Goal: Task Accomplishment & Management: Manage account settings

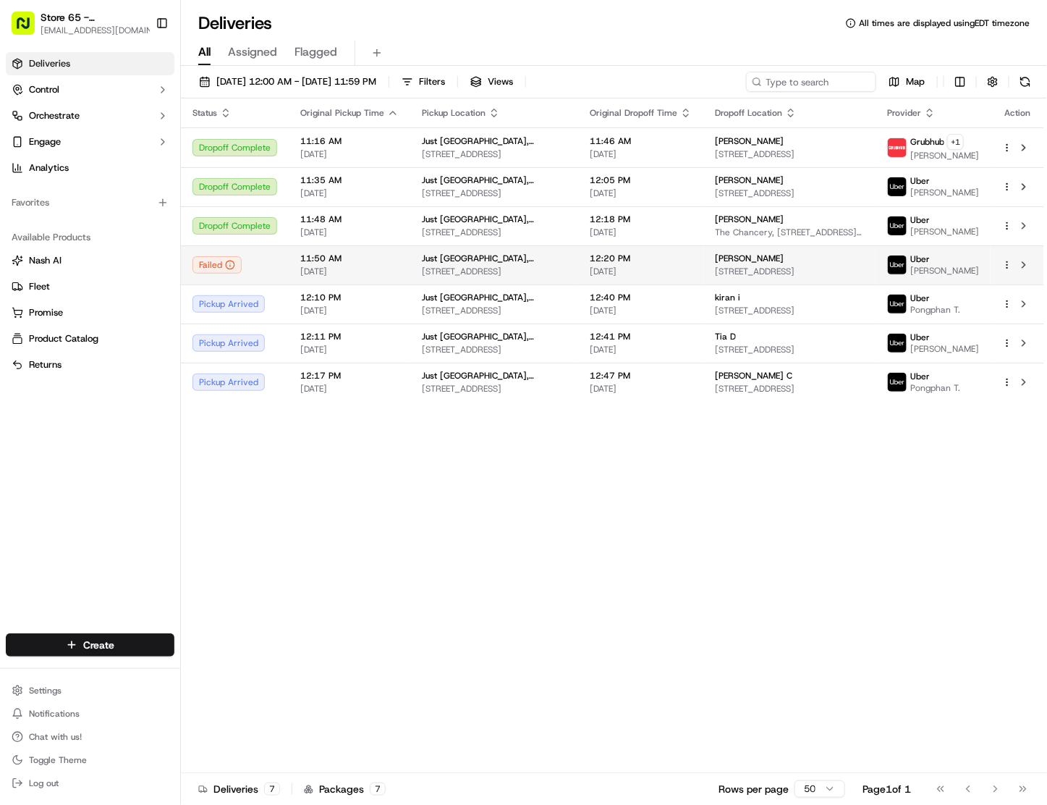
click at [730, 263] on span "[PERSON_NAME]" at bounding box center [749, 259] width 69 height 12
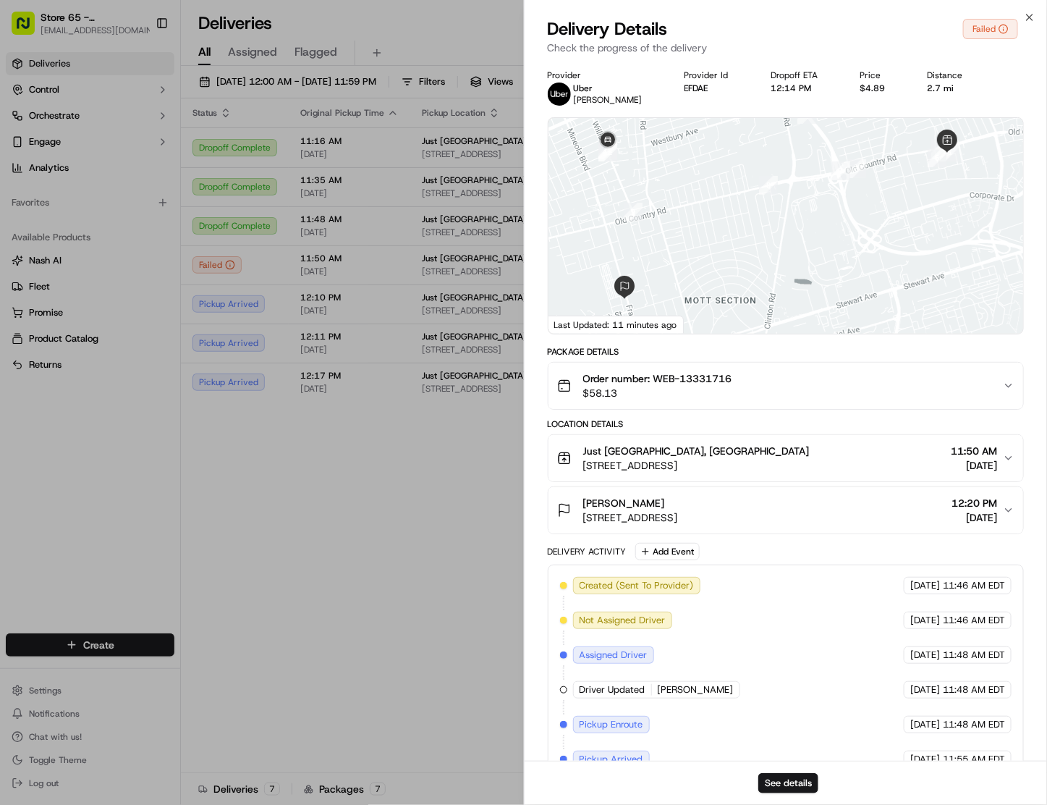
scroll to position [136, 0]
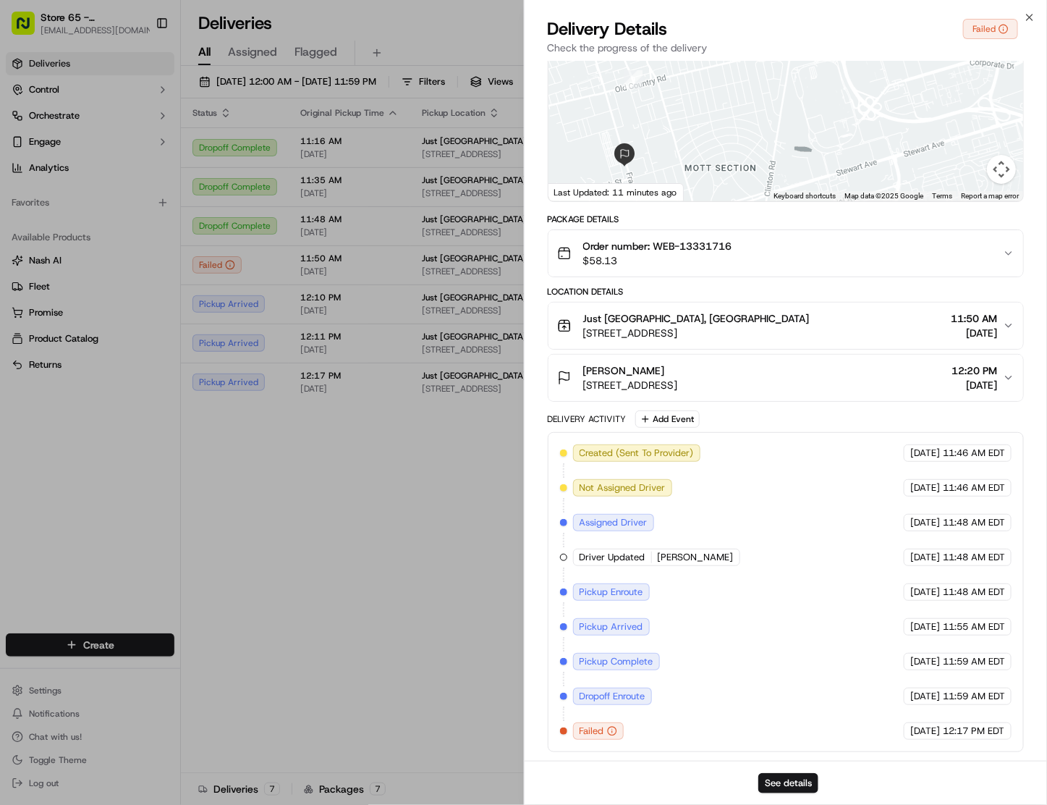
click at [800, 722] on div "Created (Sent To Provider) Uber [DATE] 11:46 AM EDT Not Assigned Driver Uber [D…" at bounding box center [786, 591] width 452 height 295
click at [787, 781] on button "See details" at bounding box center [788, 783] width 60 height 20
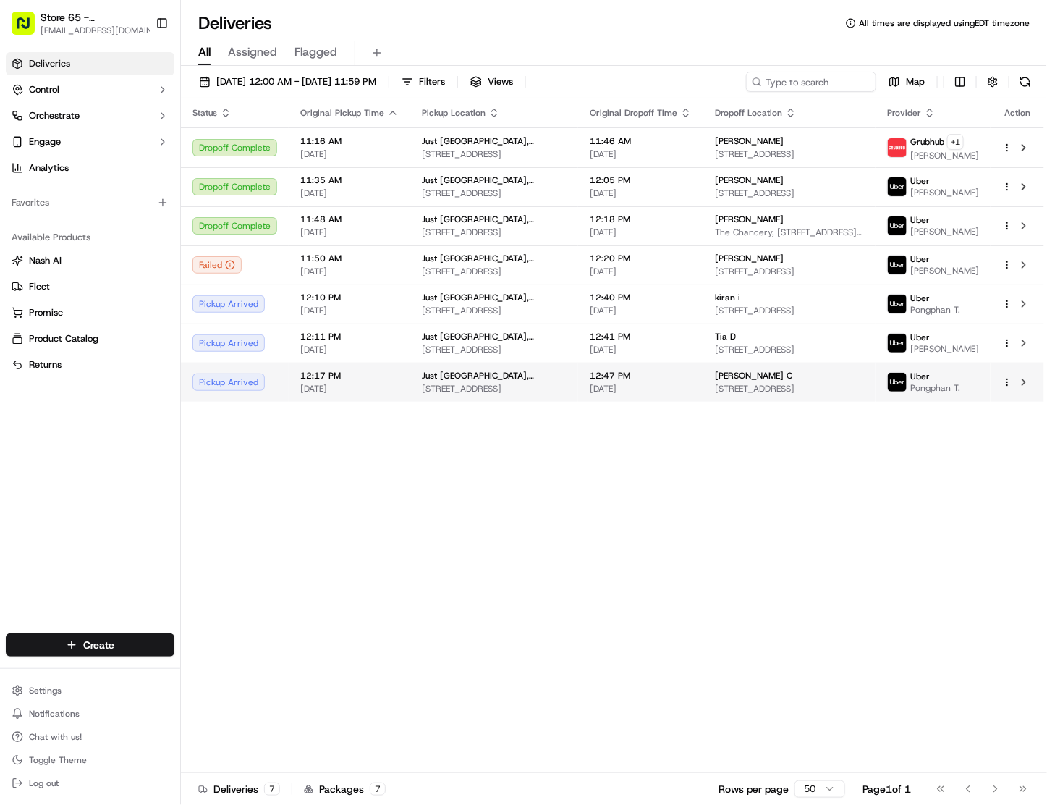
drag, startPoint x: 648, startPoint y: 492, endPoint x: 690, endPoint y: 381, distance: 118.8
click at [649, 486] on div "Status Original Pickup Time Pickup Location Original Dropoff Time Dropoff Locat…" at bounding box center [612, 435] width 863 height 674
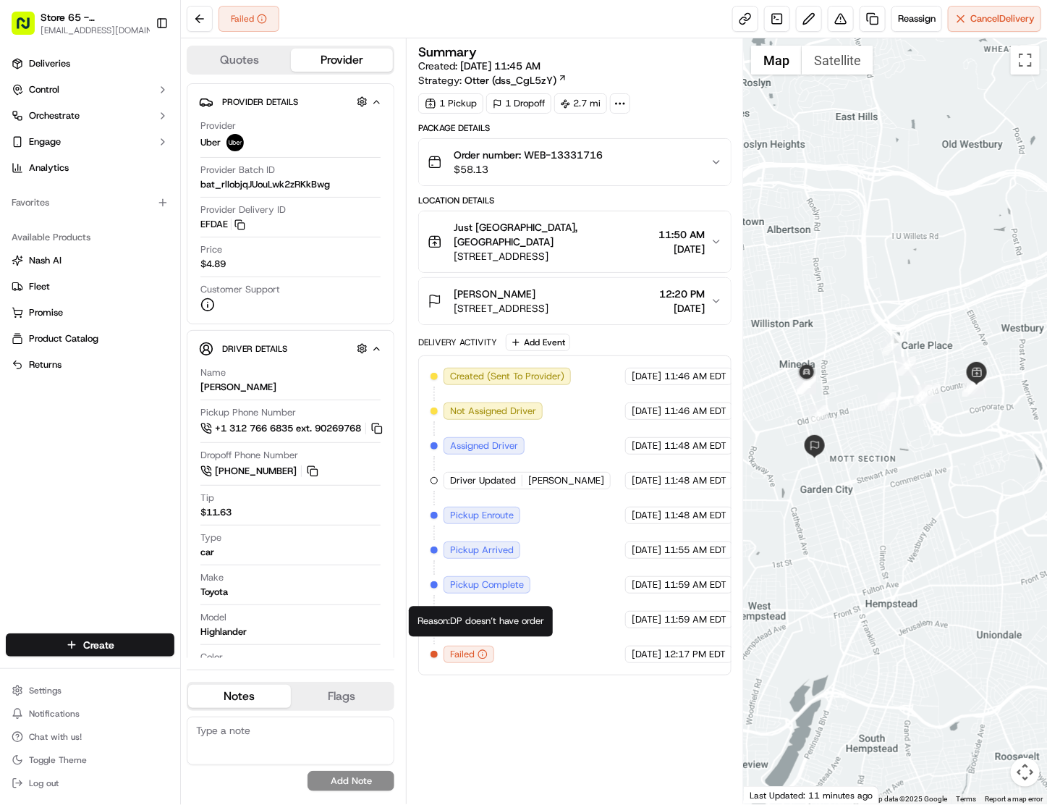
click at [480, 649] on icon "button" at bounding box center [483, 654] width 10 height 10
click at [483, 654] on icon "button" at bounding box center [483, 654] width 0 height 1
click at [549, 701] on div "Summary Created: 09/23/2025 11:45 AM Strategy: Otter (dss_CgL5zY) 1 Pickup 1 Dr…" at bounding box center [574, 421] width 313 height 751
drag, startPoint x: 914, startPoint y: 295, endPoint x: 930, endPoint y: 300, distance: 16.7
click at [930, 300] on div at bounding box center [895, 421] width 303 height 766
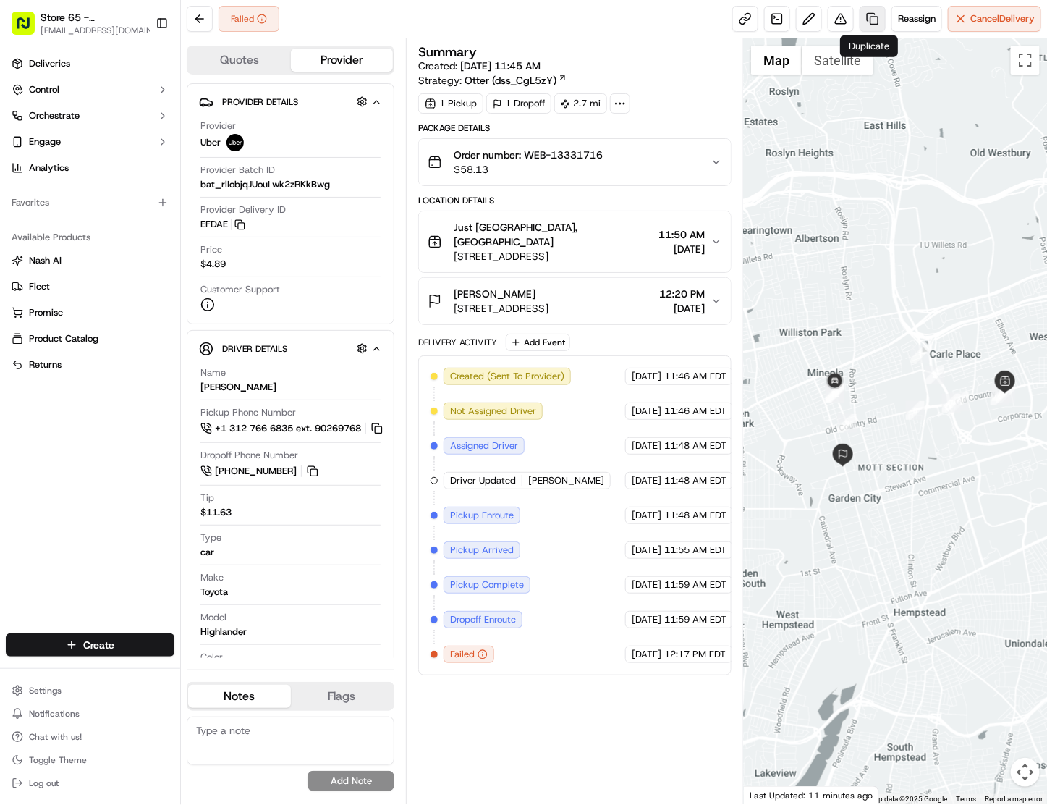
click at [872, 13] on link at bounding box center [873, 19] width 26 height 26
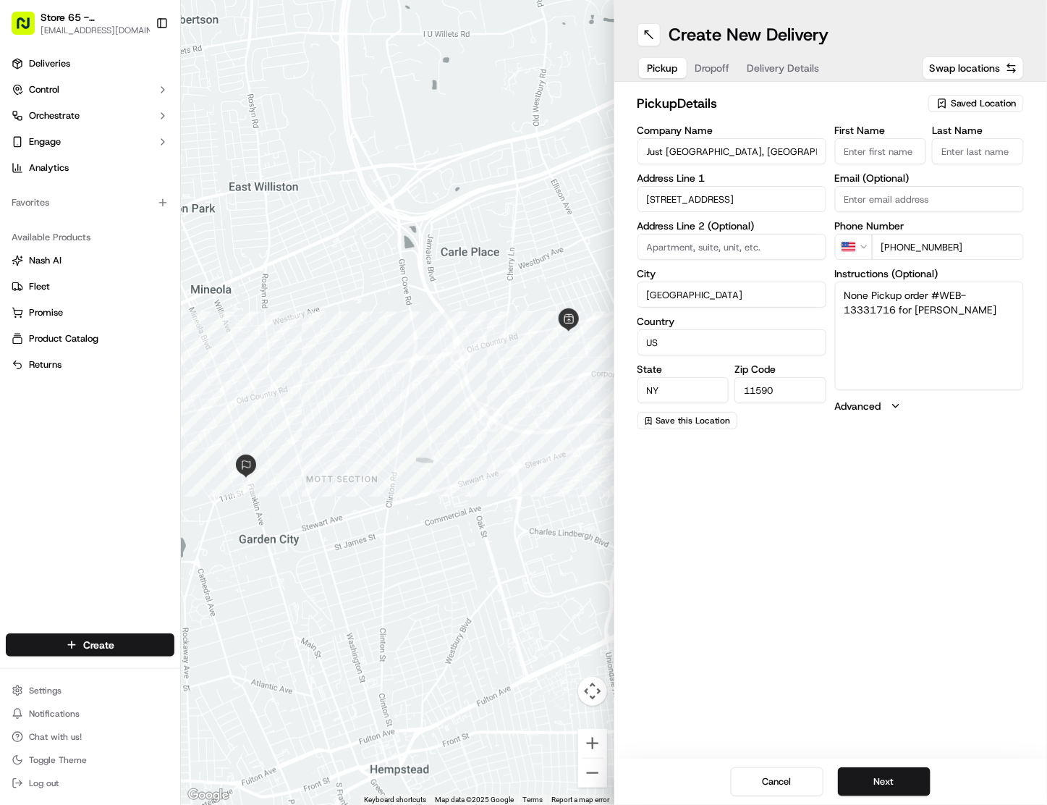
click at [718, 65] on span "Dropoff" at bounding box center [712, 68] width 35 height 14
click at [785, 64] on span "Delivery Details" at bounding box center [784, 68] width 72 height 14
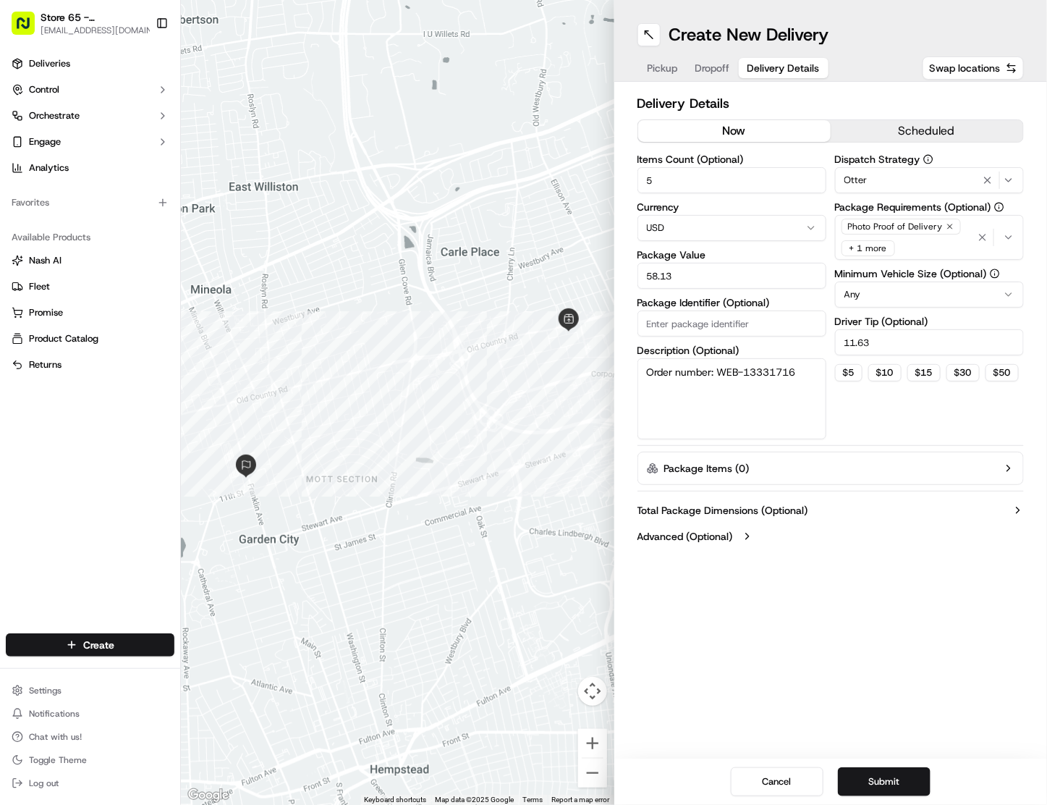
click at [890, 775] on button "Submit" at bounding box center [884, 781] width 93 height 29
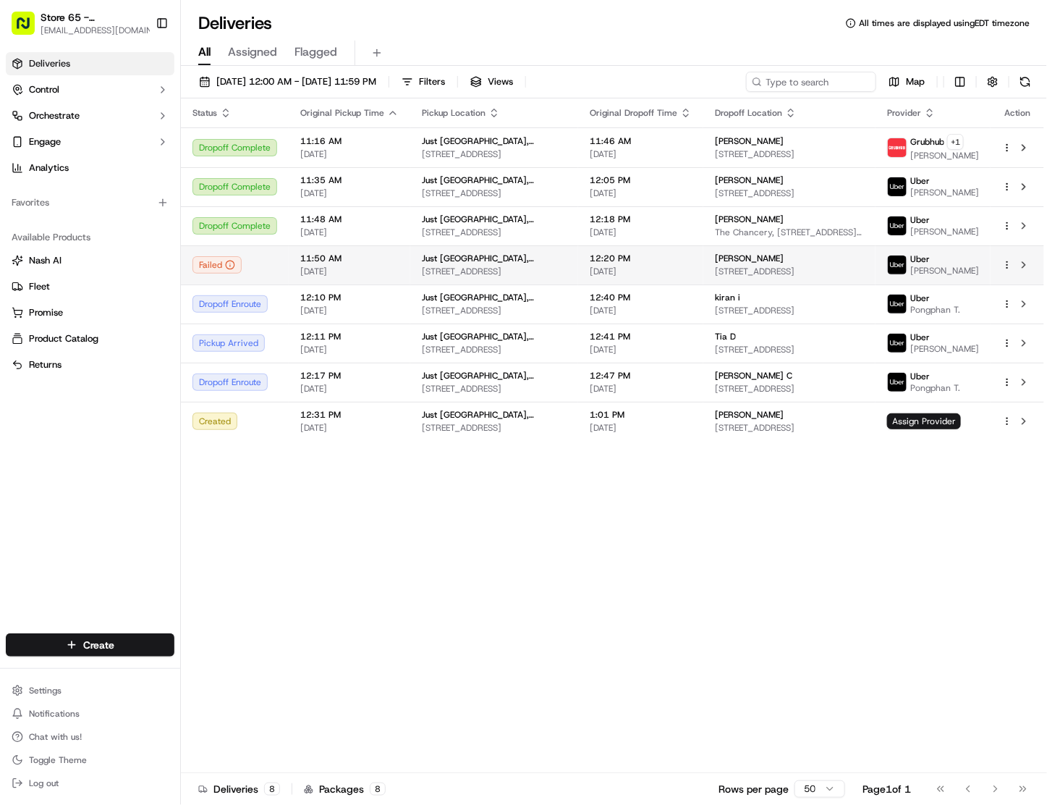
click at [781, 272] on span "[STREET_ADDRESS]" at bounding box center [789, 272] width 149 height 12
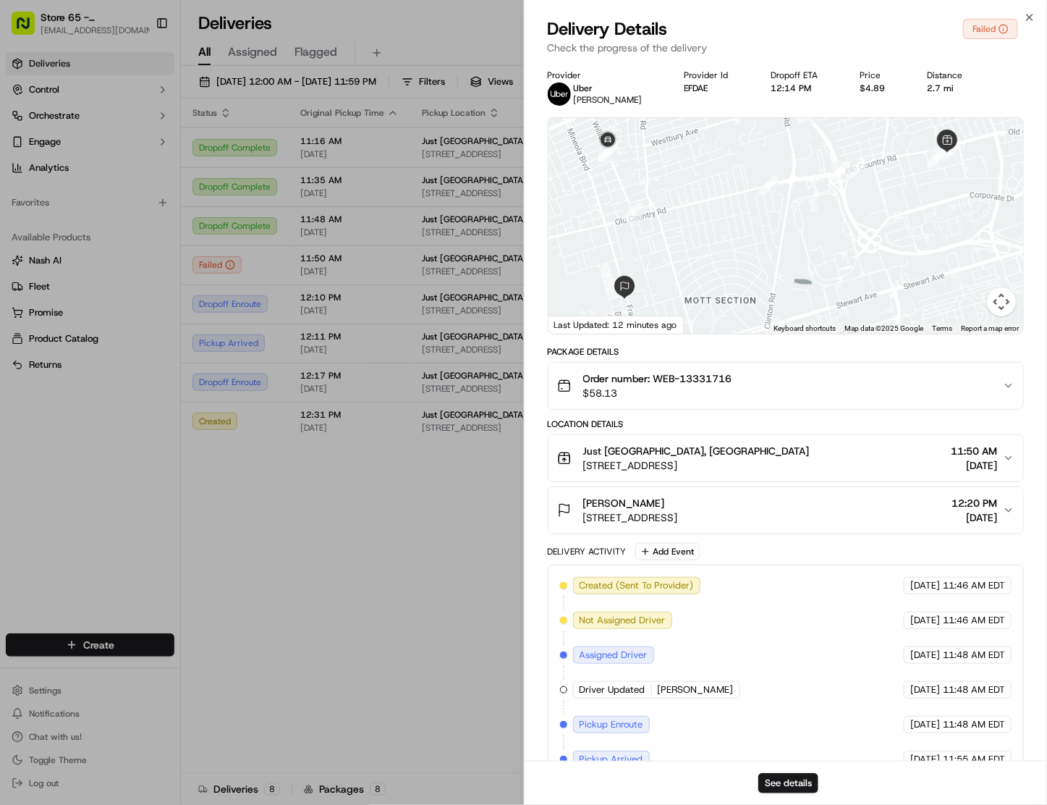
scroll to position [136, 0]
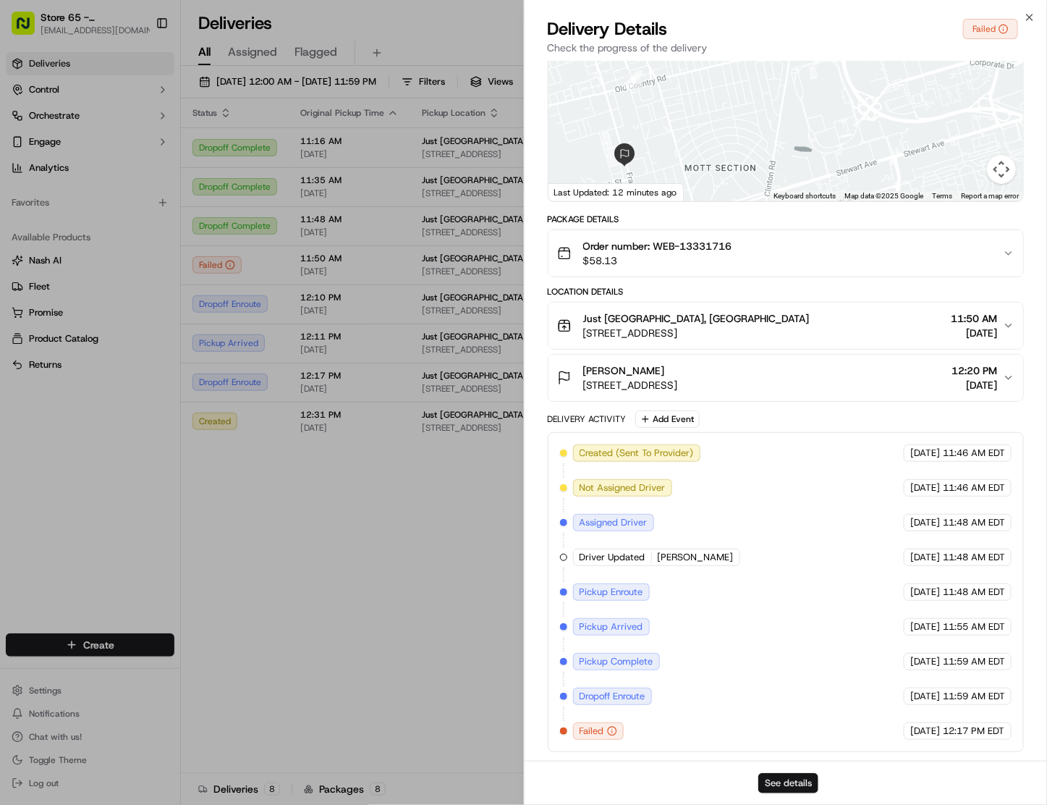
click at [784, 781] on button "See details" at bounding box center [788, 783] width 60 height 20
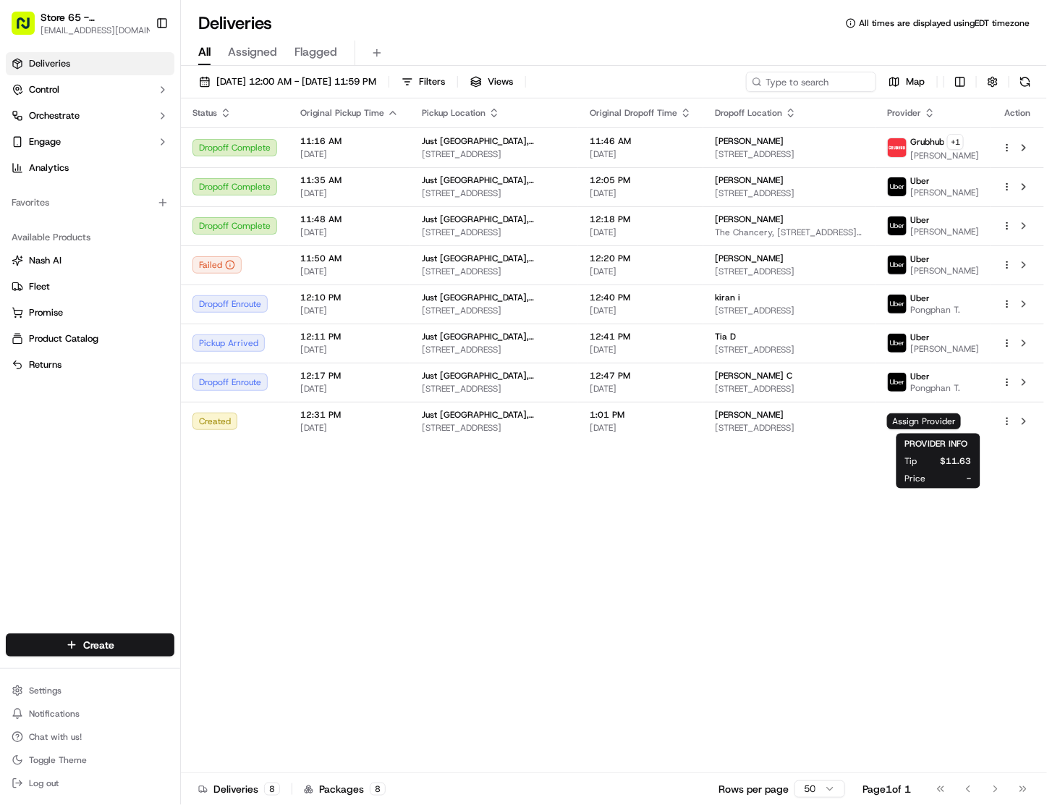
click at [706, 519] on div "Status Original Pickup Time Pickup Location Original Dropoff Time Dropoff Locat…" at bounding box center [612, 435] width 863 height 674
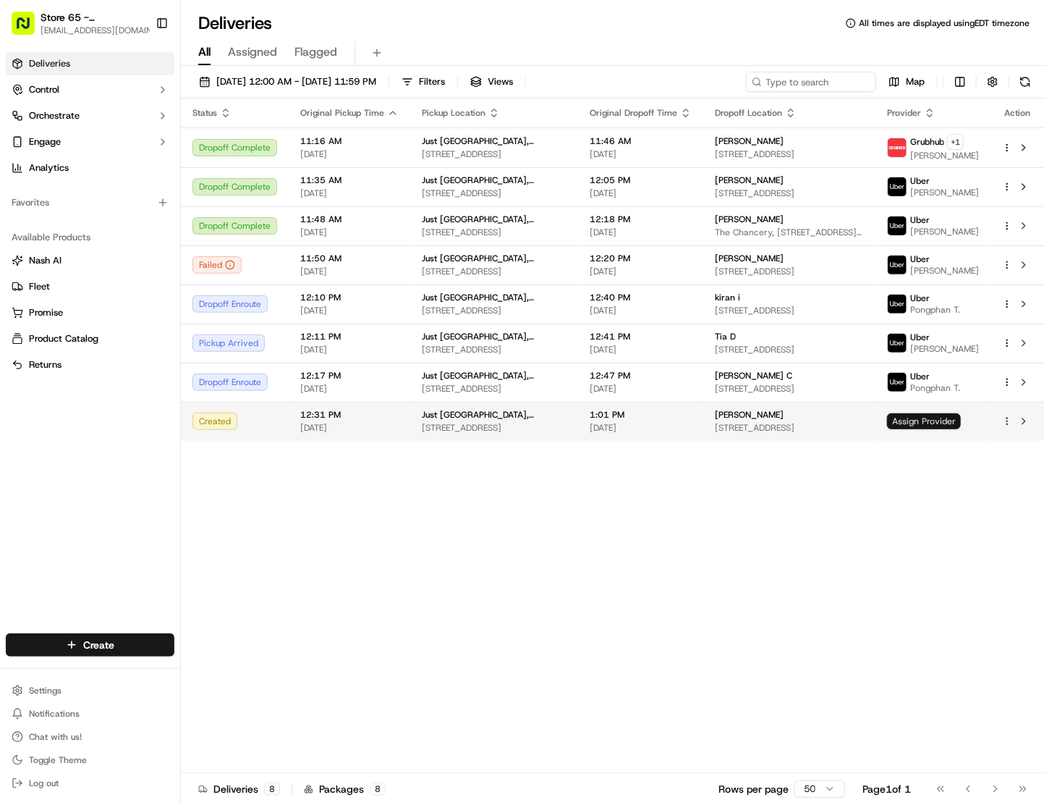
click at [934, 424] on span "Assign Provider" at bounding box center [924, 421] width 74 height 16
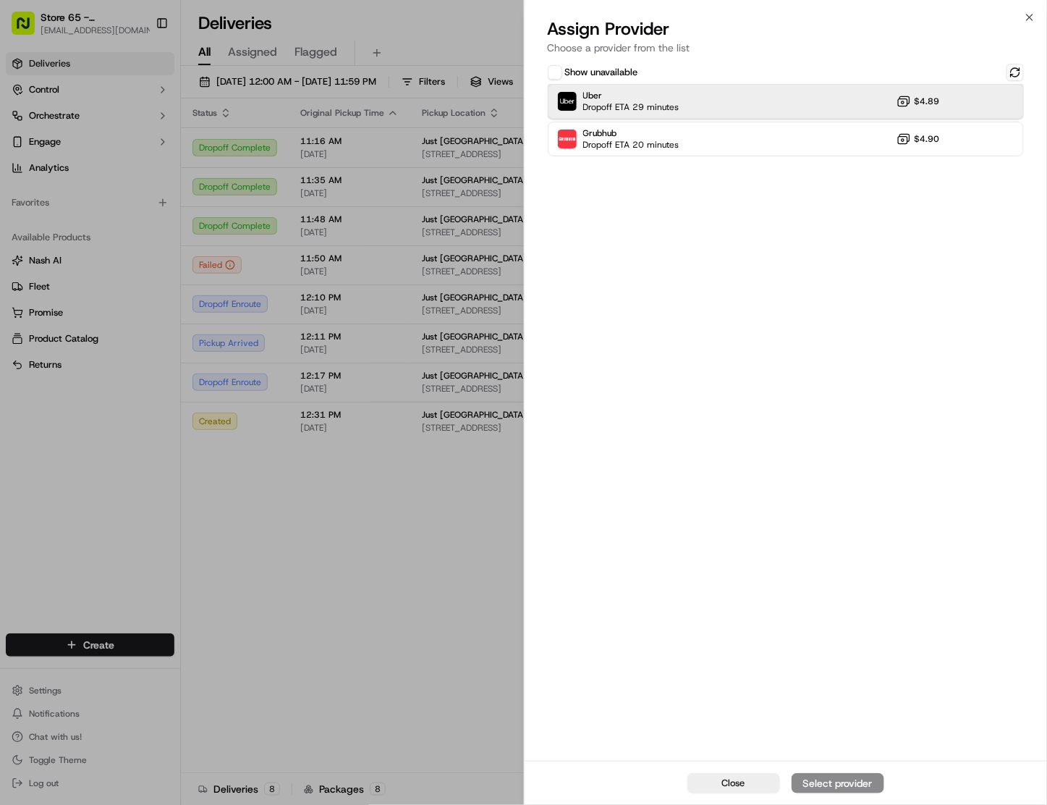
click at [808, 106] on div "Uber Dropoff ETA 29 minutes $4.89" at bounding box center [786, 101] width 477 height 35
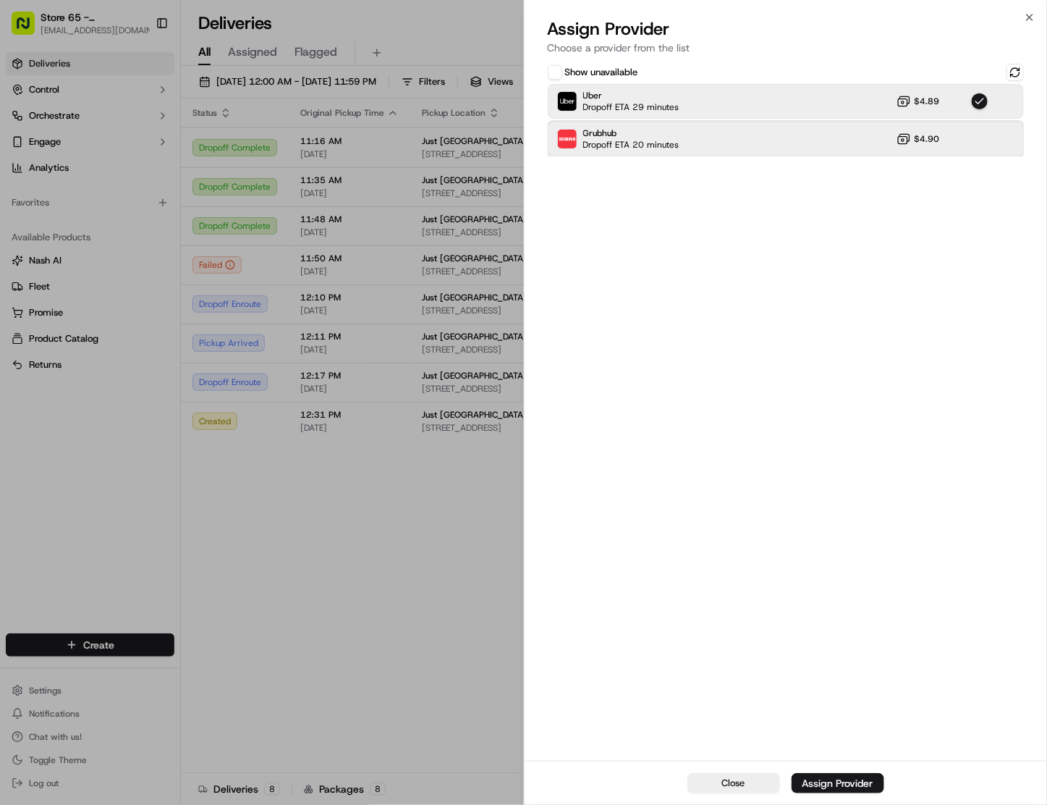
click at [722, 134] on div "Grubhub Dropoff ETA 20 minutes $4.90" at bounding box center [786, 139] width 477 height 35
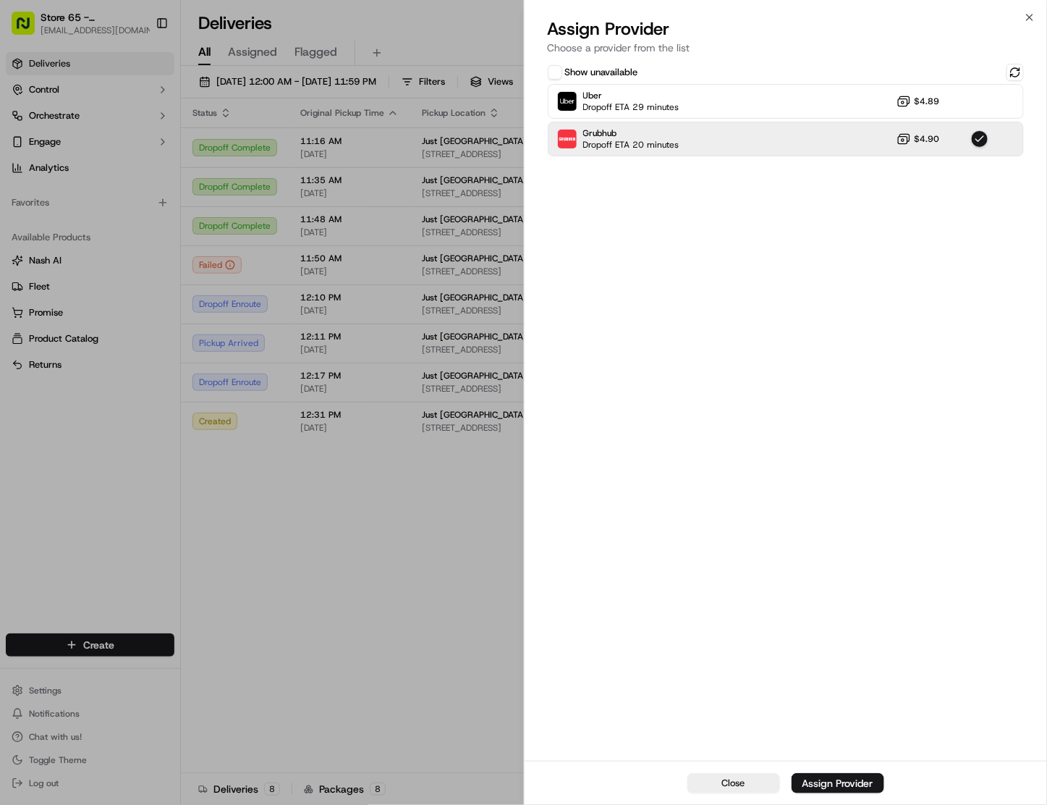
click at [838, 778] on div "Assign Provider" at bounding box center [838, 783] width 71 height 14
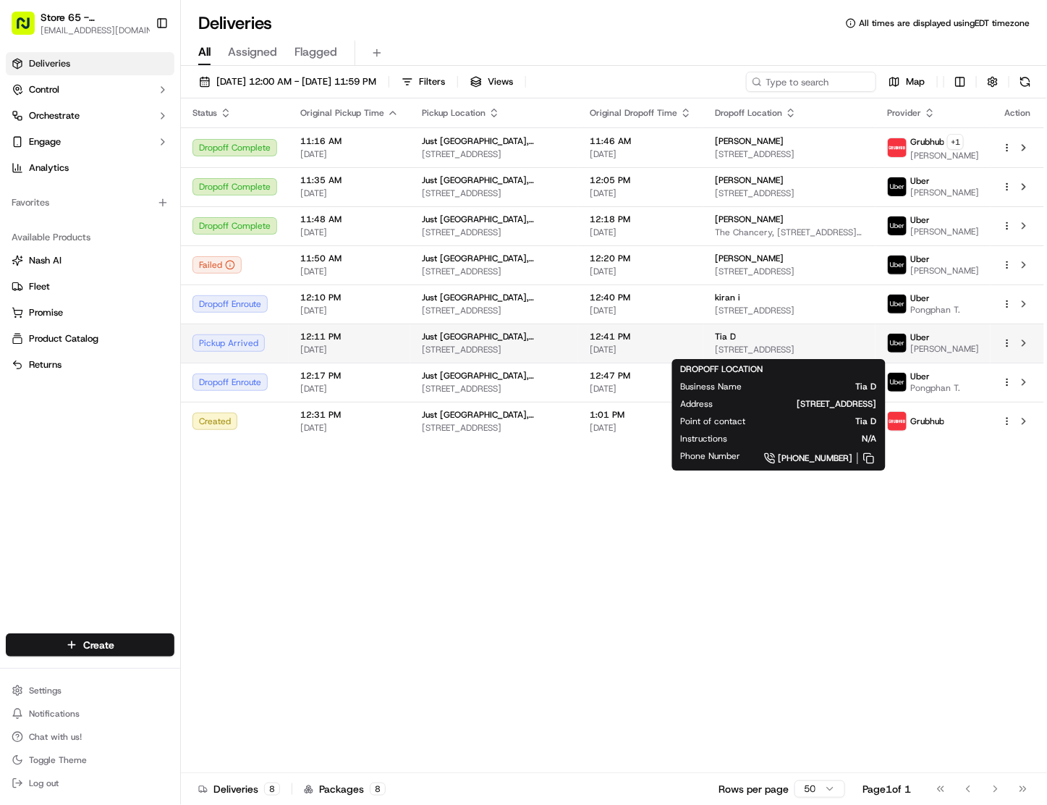
click at [738, 345] on span "350 RXR Plaza, Uniondale, NY 11556, USA" at bounding box center [789, 350] width 149 height 12
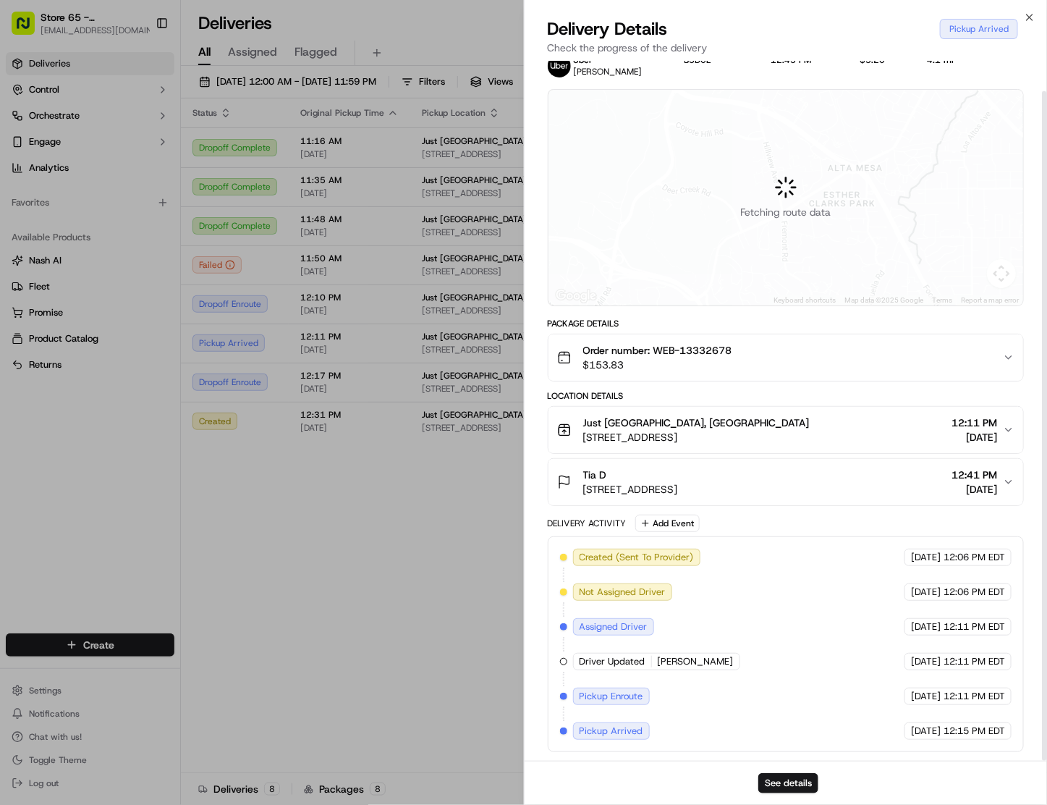
scroll to position [31, 0]
